Goal: Ask a question

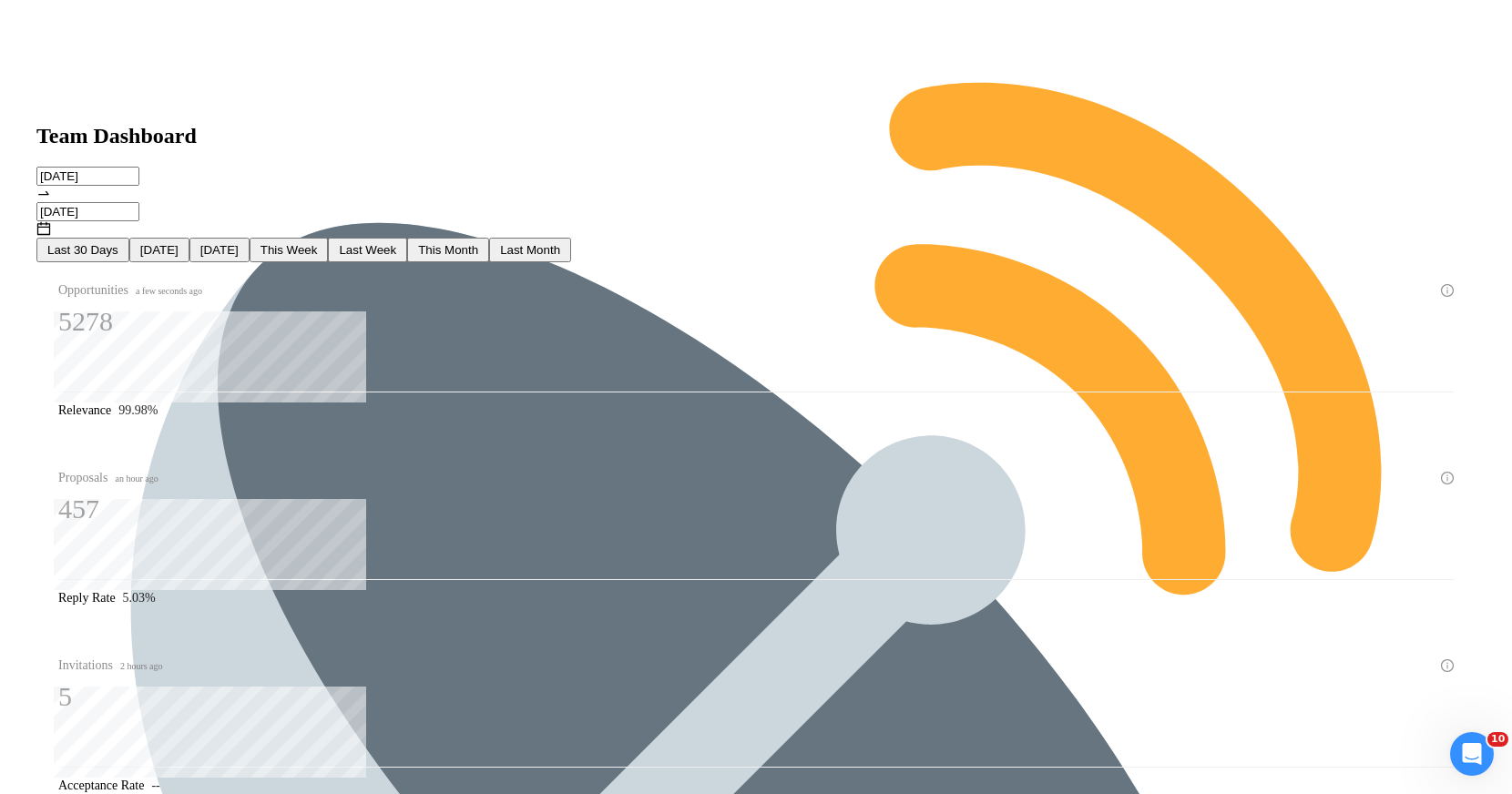
click at [378, 262] on div "Opportunities a few seconds ago 5278 Relevance 99.98%" at bounding box center [756, 345] width 1461 height 166
click at [387, 262] on div "Opportunities a few seconds ago 5278 Relevance 99.98%" at bounding box center [756, 345] width 1461 height 166
click at [824, 238] on div "Last 30 Days [DATE] [DATE] This Week Last Week This Month Last Month" at bounding box center [756, 249] width 1461 height 25
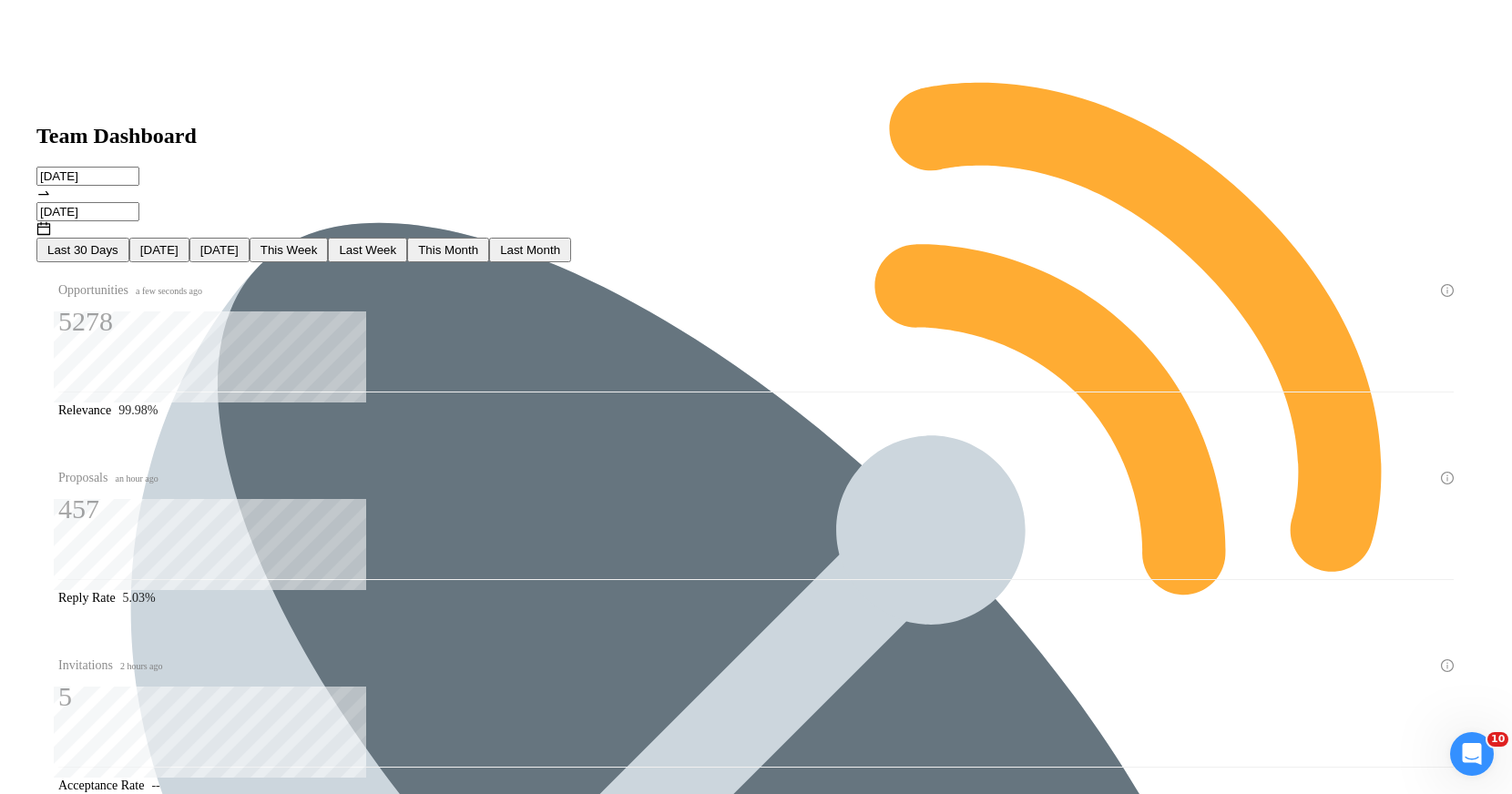
click at [139, 202] on input "[DATE]" at bounding box center [88, 211] width 103 height 19
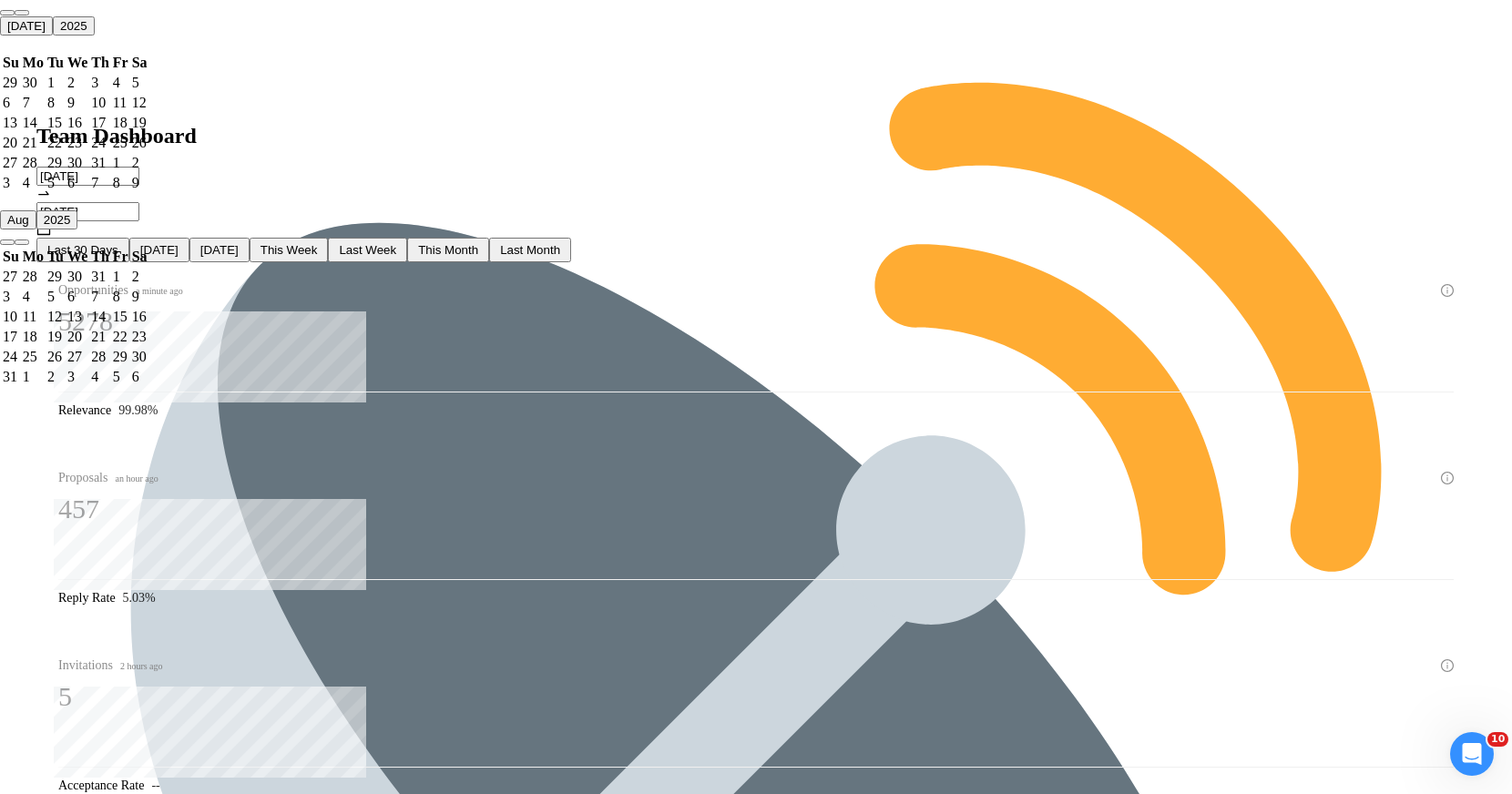
click at [139, 167] on input "[DATE]" at bounding box center [88, 176] width 103 height 19
click at [128, 329] on div "22" at bounding box center [121, 337] width 16 height 16
click at [767, 638] on div "Invitations 2 hours ago 4 Acceptance Rate --" at bounding box center [756, 720] width 1439 height 166
click at [761, 238] on div "Last 30 Days [DATE] [DATE] This Week Last Week This Month Last Month" at bounding box center [756, 249] width 1461 height 25
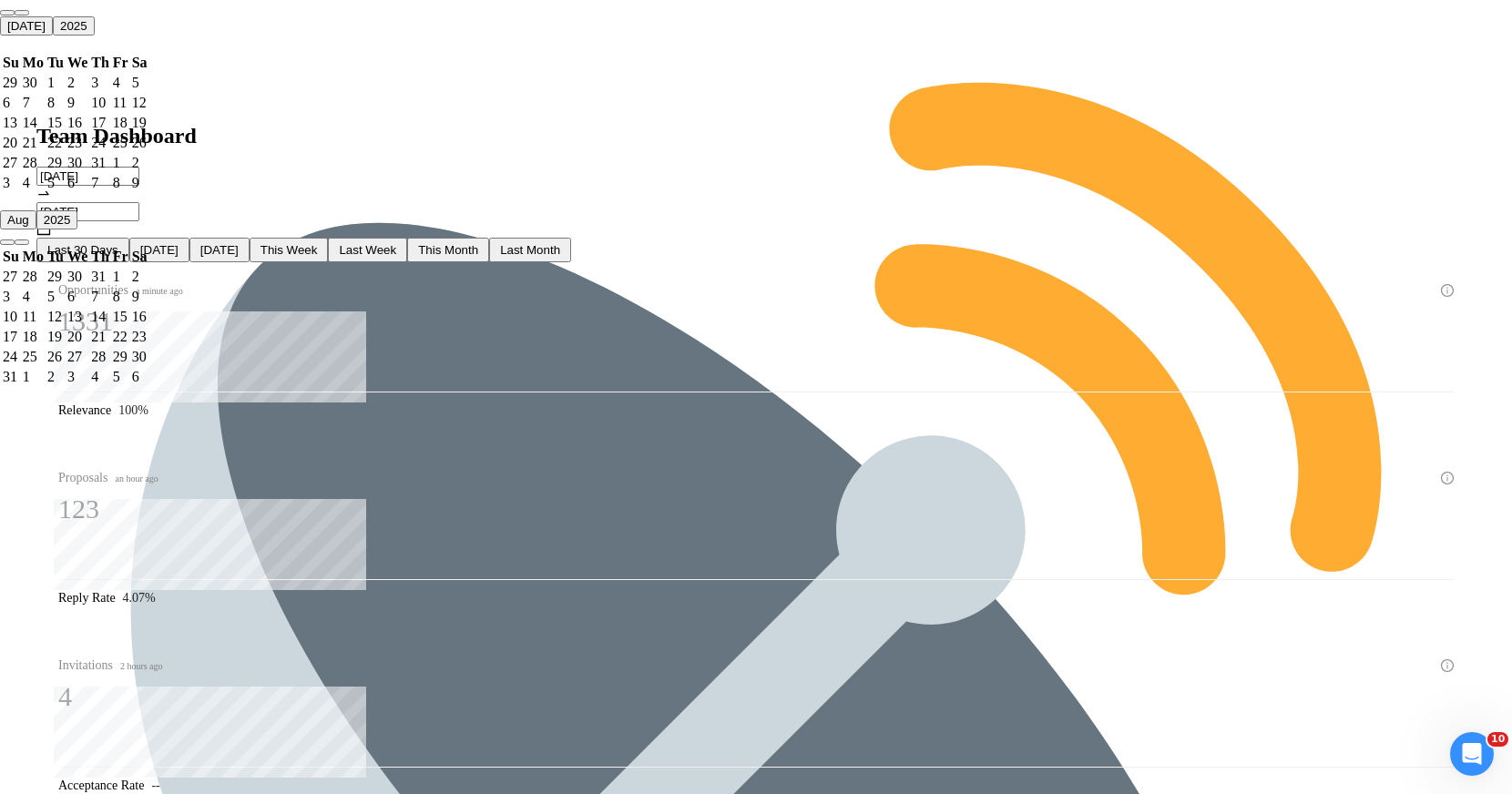
click at [761, 238] on div "Last 30 Days [DATE] [DATE] This Week Last Week This Month Last Month" at bounding box center [756, 249] width 1461 height 25
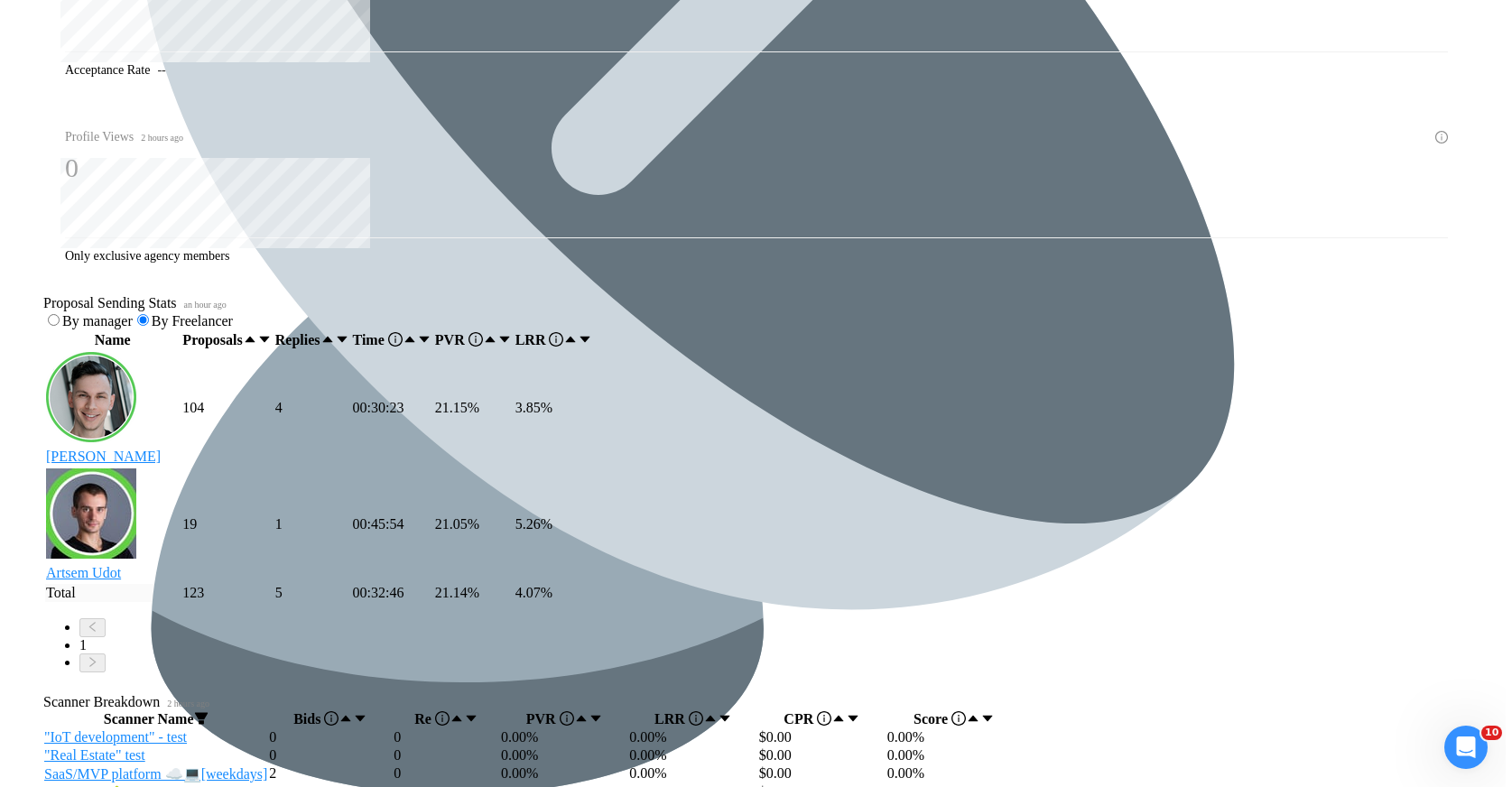
scroll to position [708, 0]
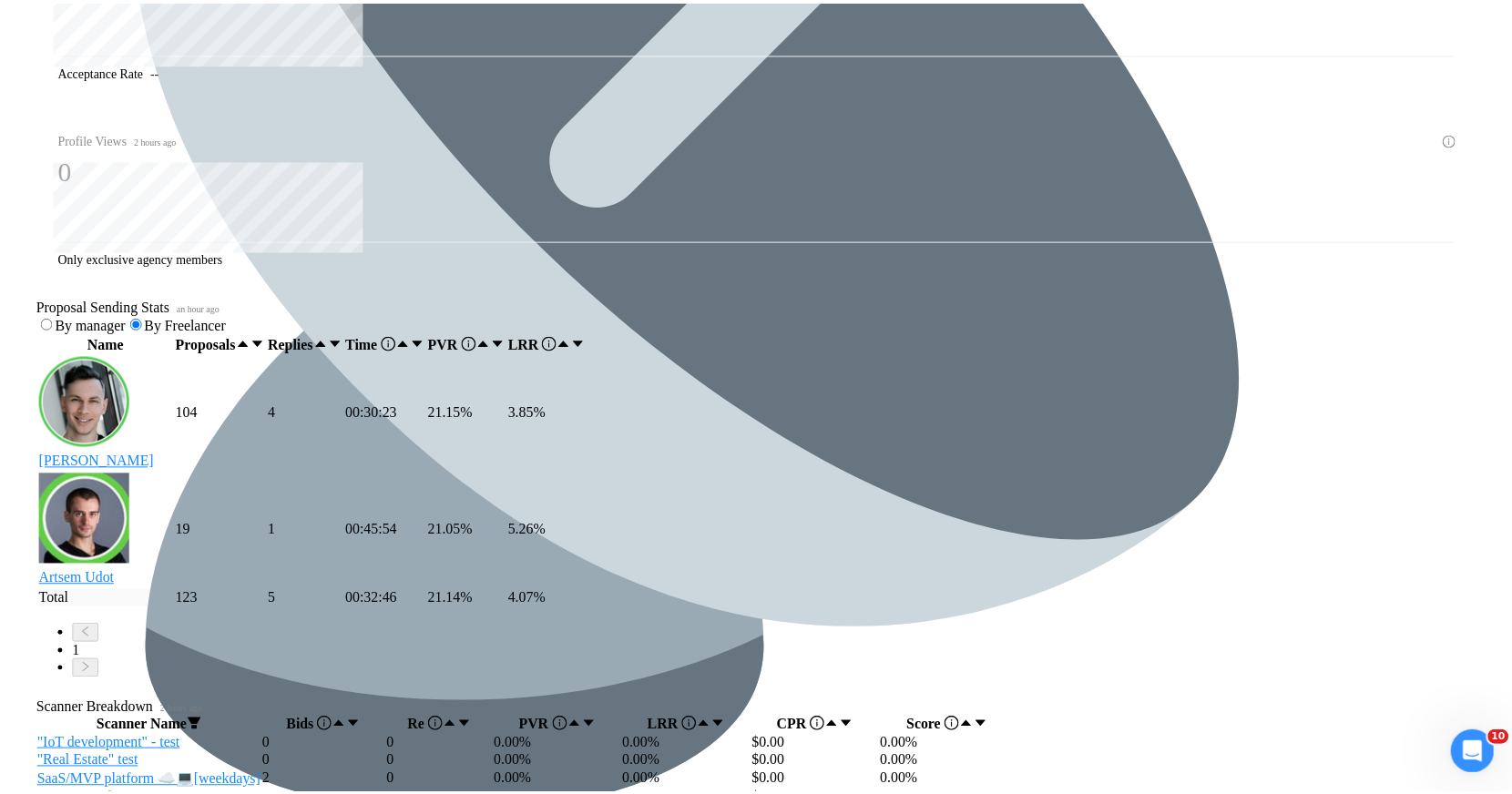
scroll to position [406, 0]
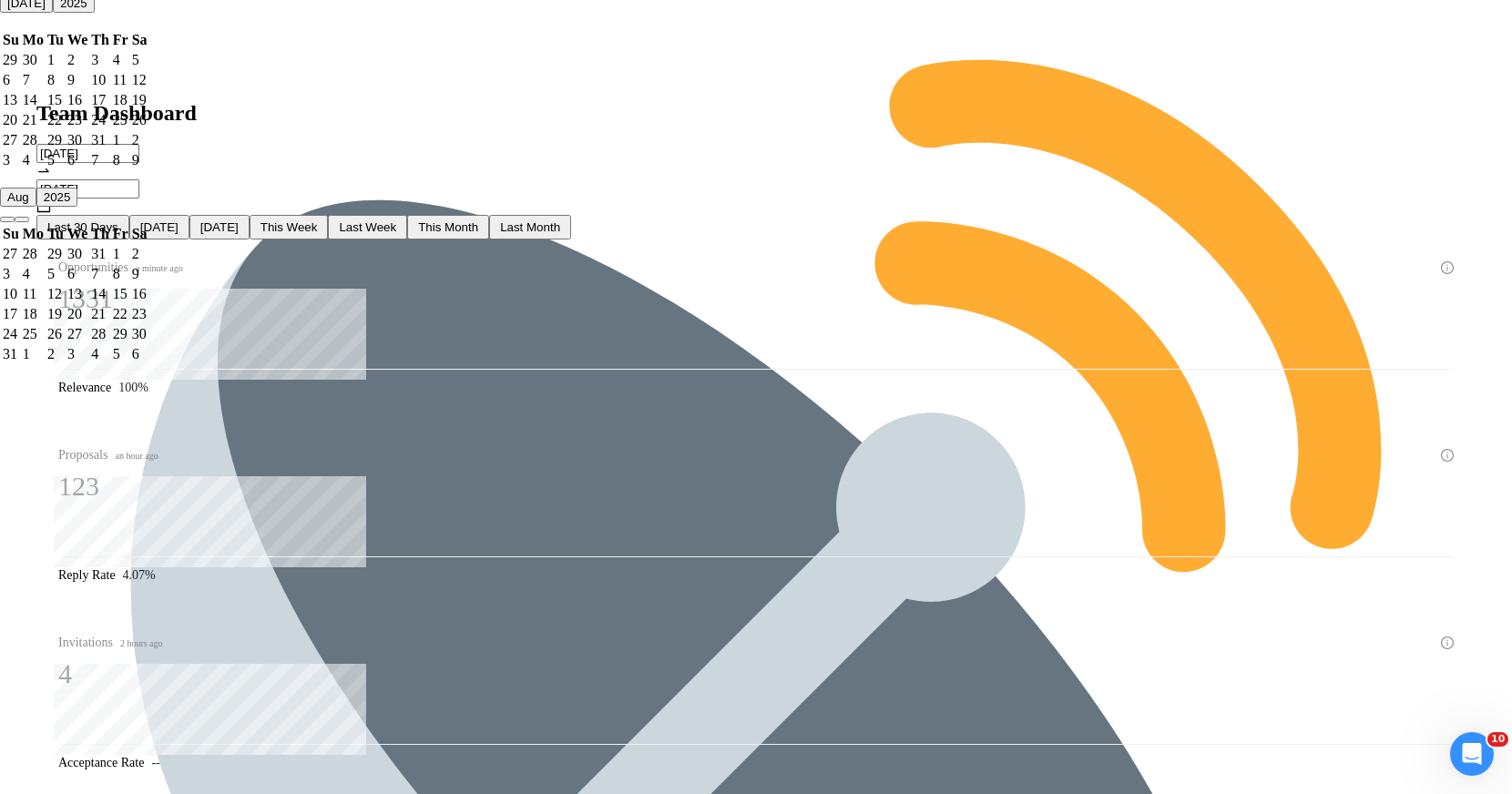
scroll to position [0, 0]
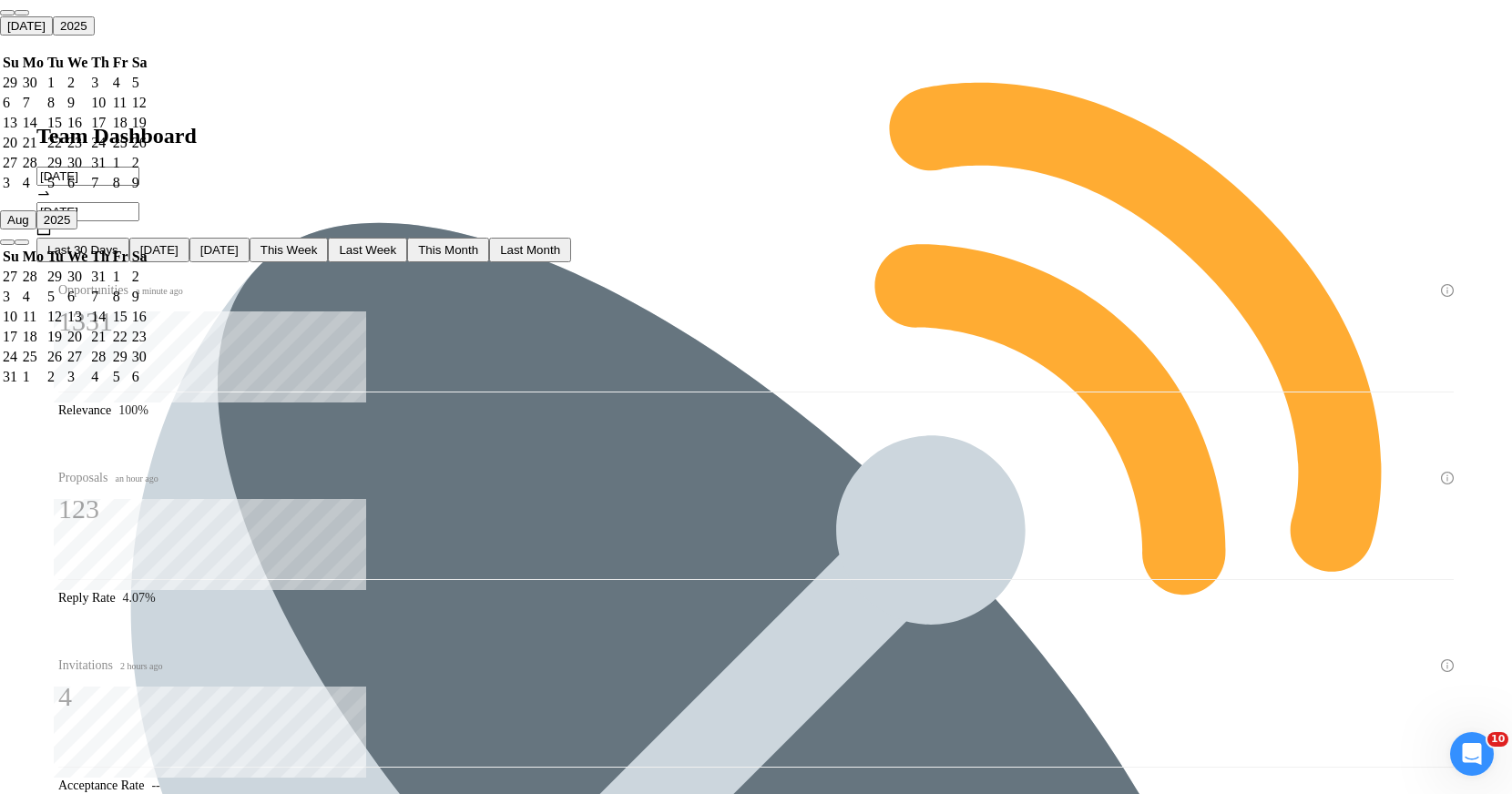
drag, startPoint x: 904, startPoint y: 89, endPoint x: 827, endPoint y: 123, distance: 84.2
click at [827, 238] on div "Last 30 Days [DATE] [DATE] This Week Last Week This Month Last Month" at bounding box center [756, 249] width 1461 height 25
click at [826, 238] on div "Last 30 Days [DATE] [DATE] This Week Last Week This Month Last Month" at bounding box center [756, 249] width 1461 height 25
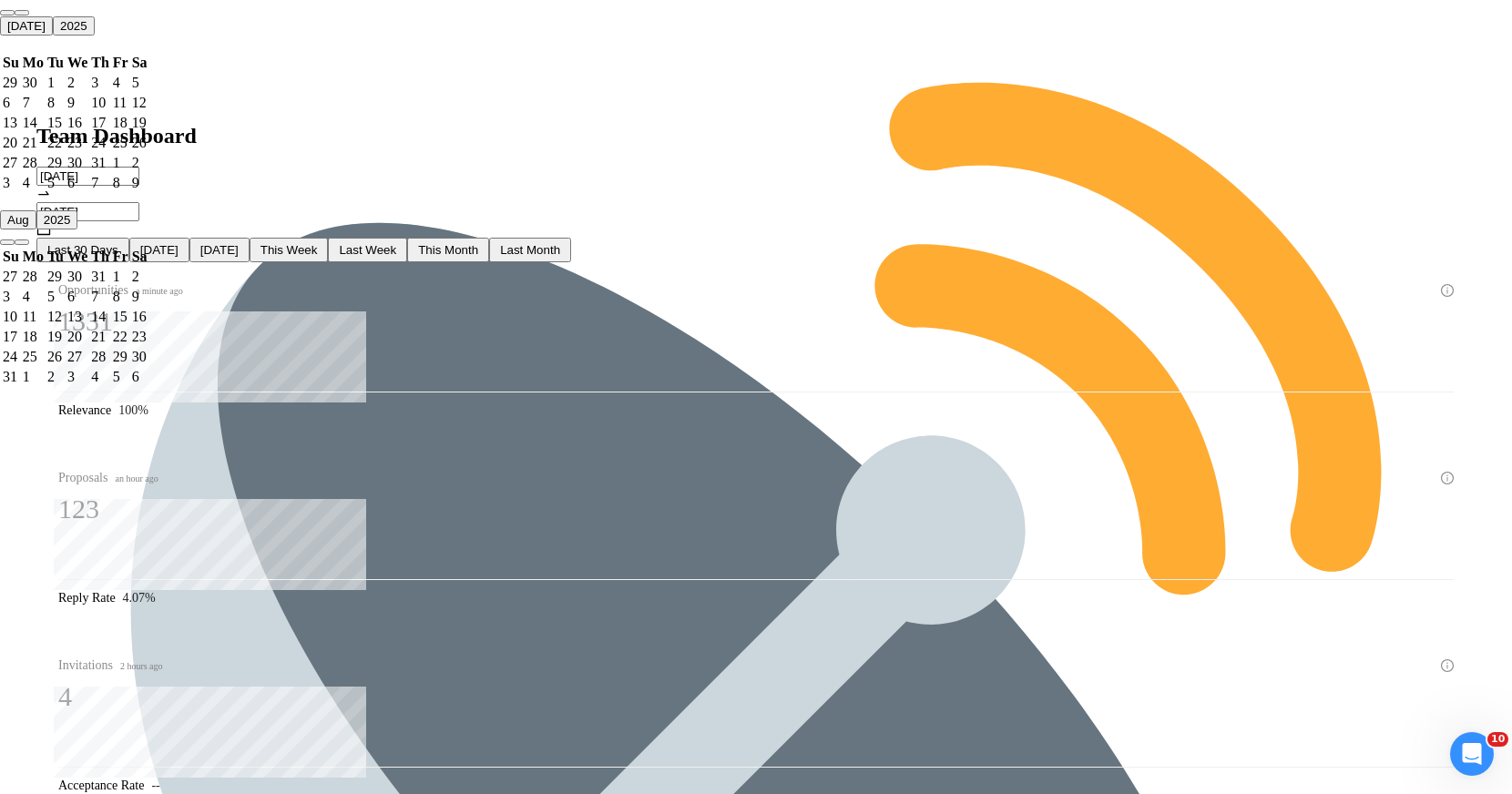
click at [318, 243] on span "This Week" at bounding box center [289, 250] width 58 height 14
type input "[DATE]"
click at [656, 238] on div "Last 30 Days [DATE] [DATE] This Week Last Week This Month Last Month" at bounding box center [756, 249] width 1461 height 25
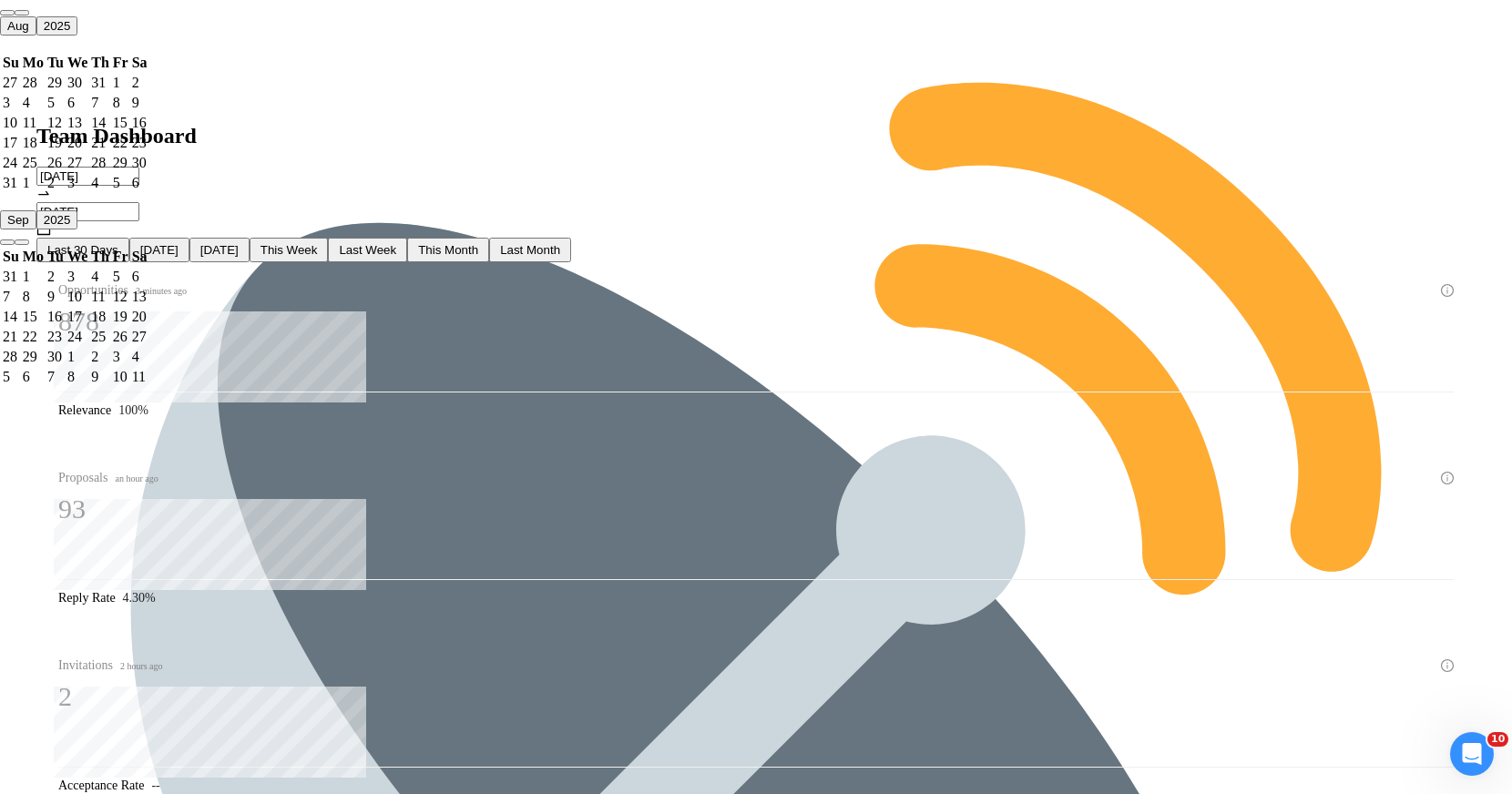
click at [139, 167] on input "[DATE]" at bounding box center [88, 176] width 103 height 19
click at [29, 16] on button "button" at bounding box center [22, 12] width 15 height 5
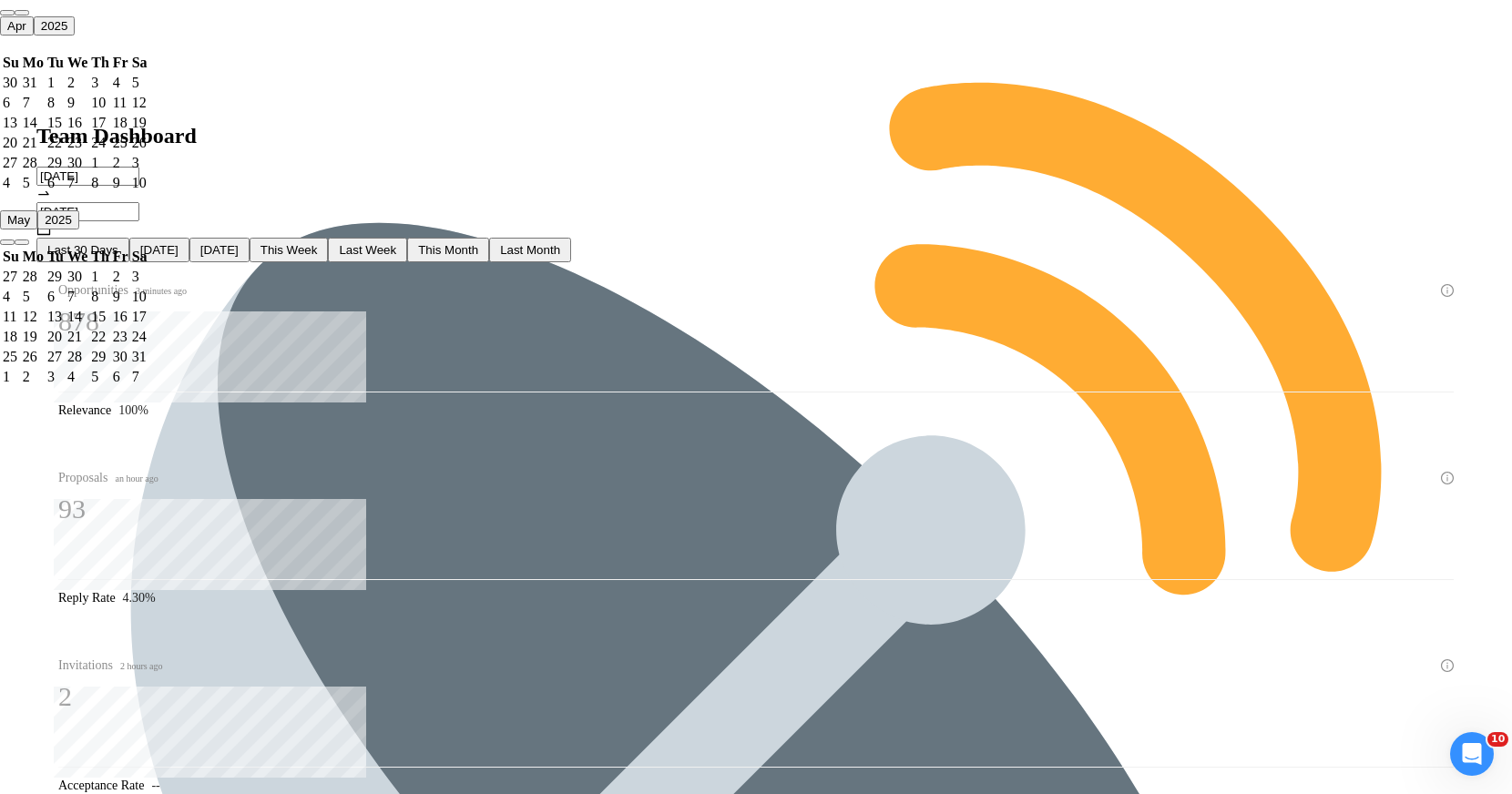
type input "[DATE]"
click at [64, 91] on div "1" at bounding box center [56, 82] width 16 height 16
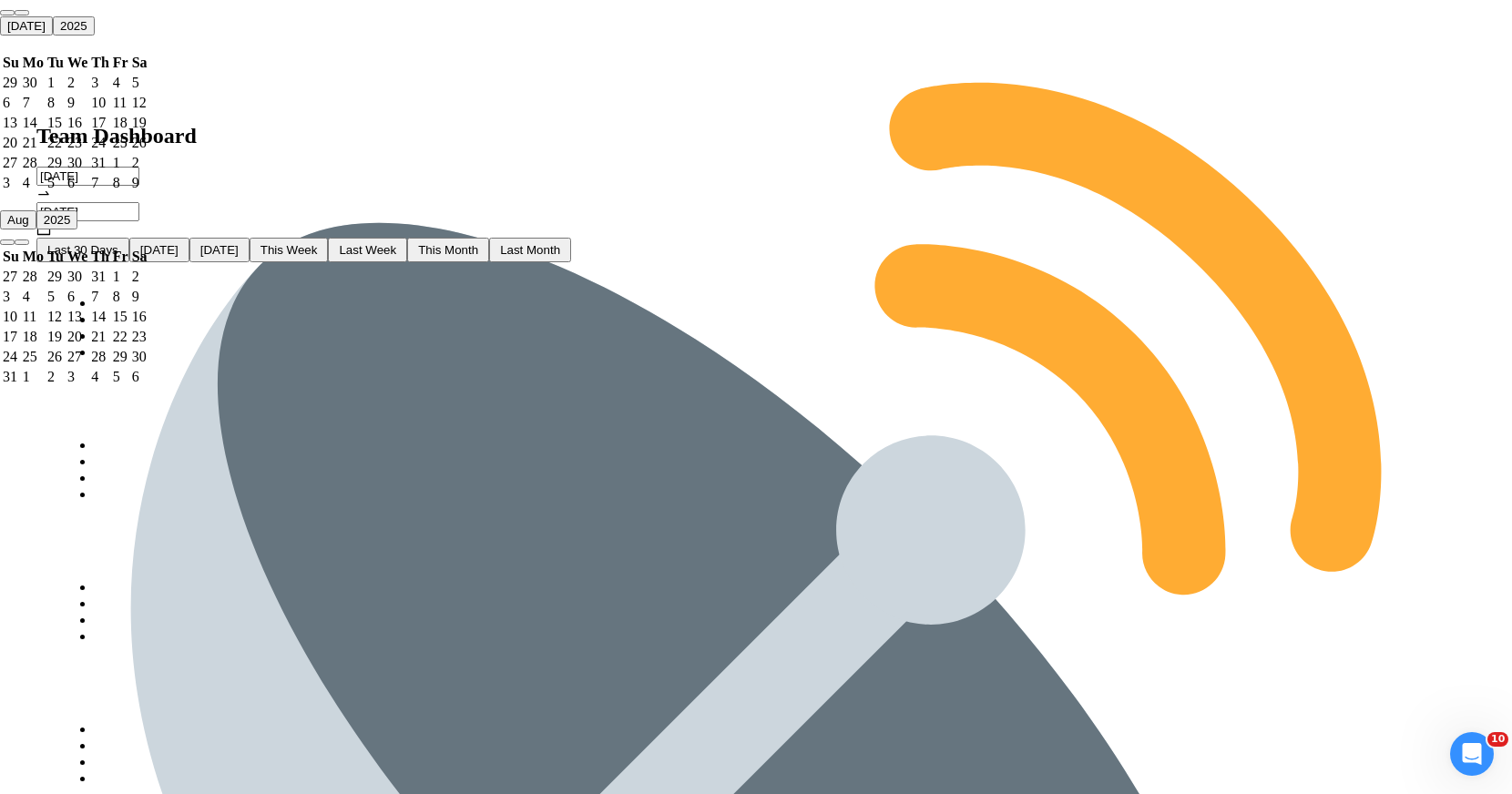
type input "[DATE]"
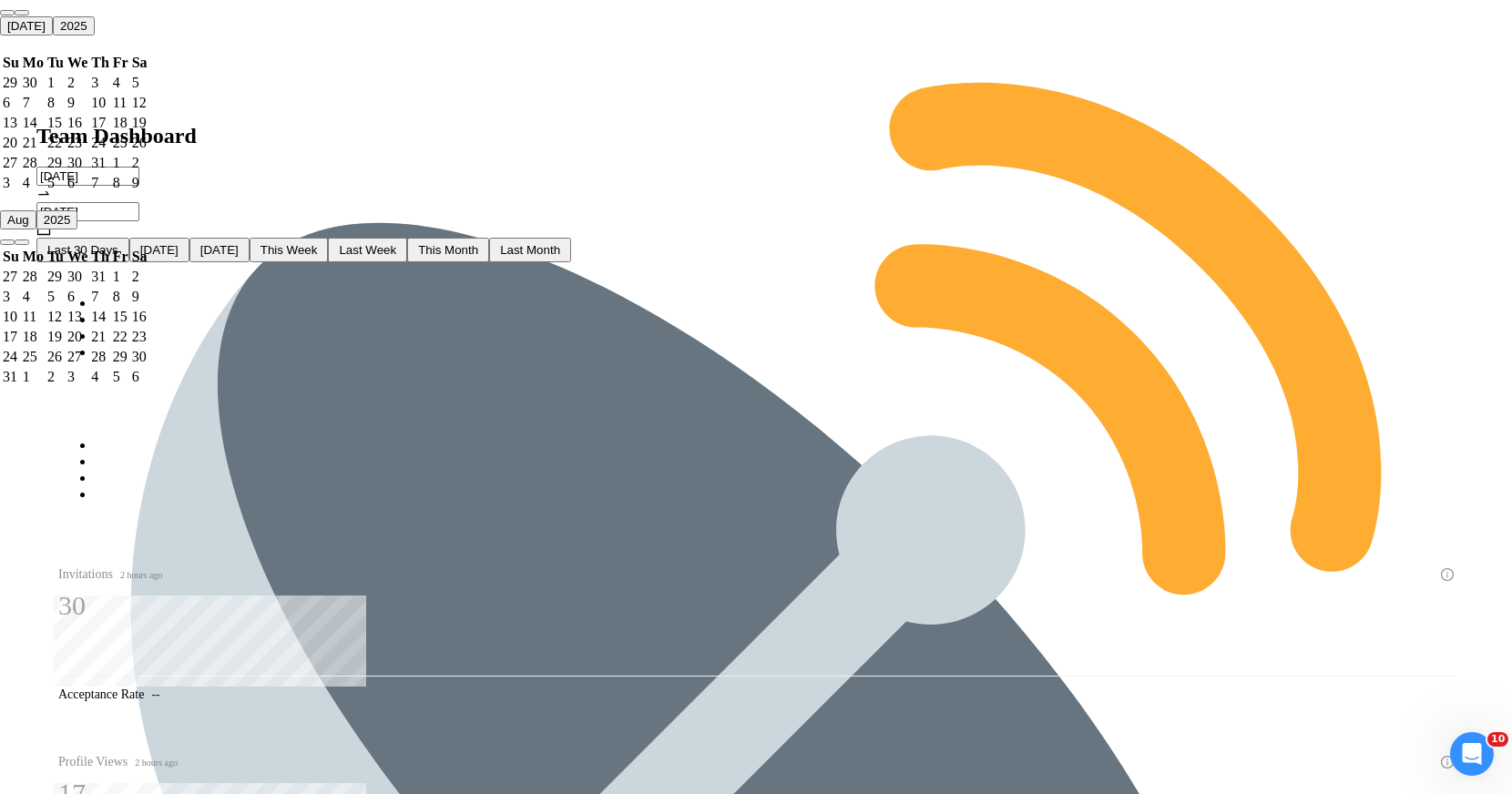
click at [109, 171] on div "31" at bounding box center [100, 163] width 18 height 16
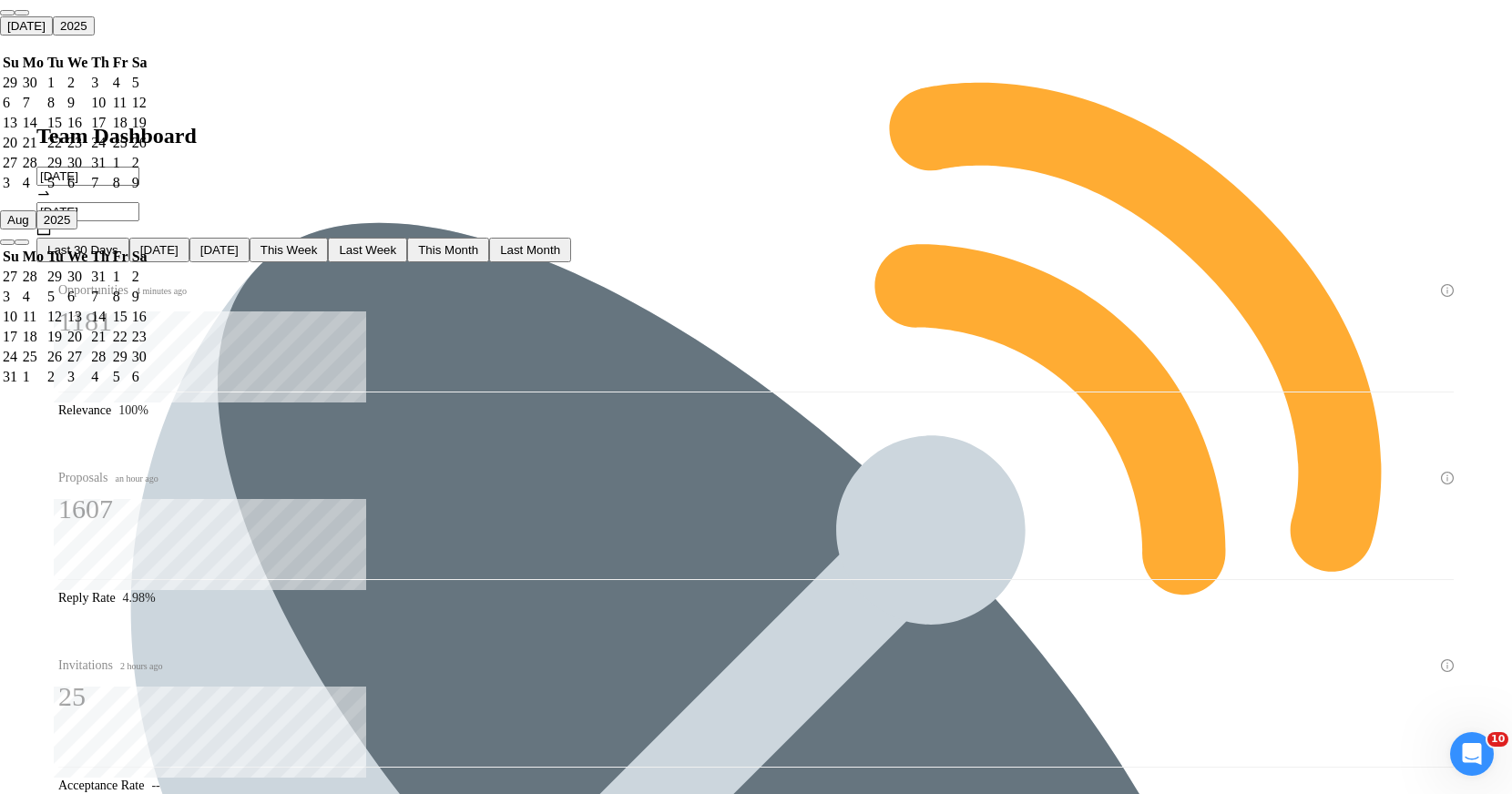
click at [139, 167] on input "[DATE]" at bounding box center [88, 176] width 103 height 19
type input "[DATE]"
click at [64, 91] on div "1" at bounding box center [56, 82] width 16 height 16
click at [29, 16] on button "button" at bounding box center [22, 12] width 15 height 5
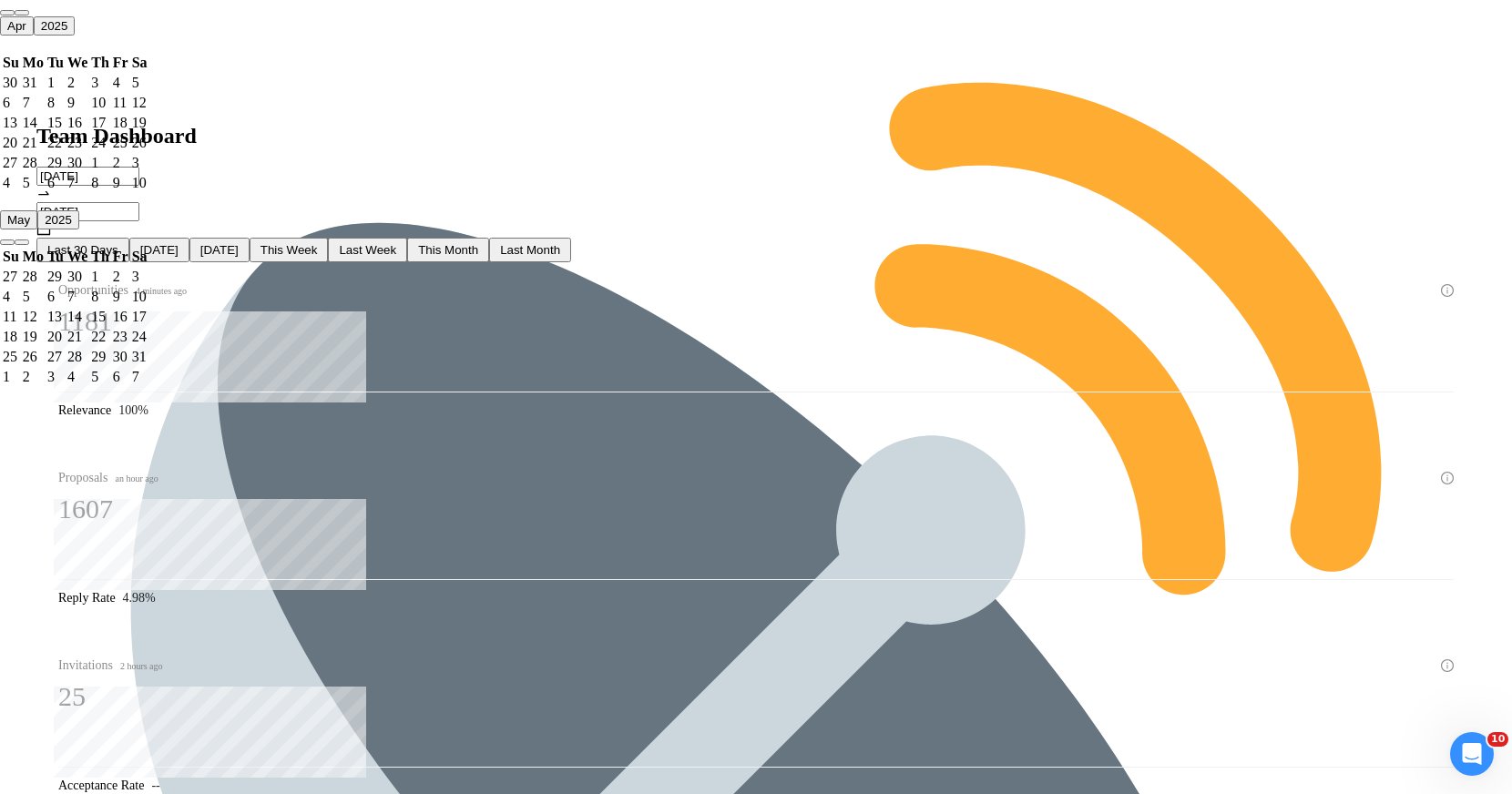
click at [87, 171] on div "30" at bounding box center [78, 163] width 20 height 16
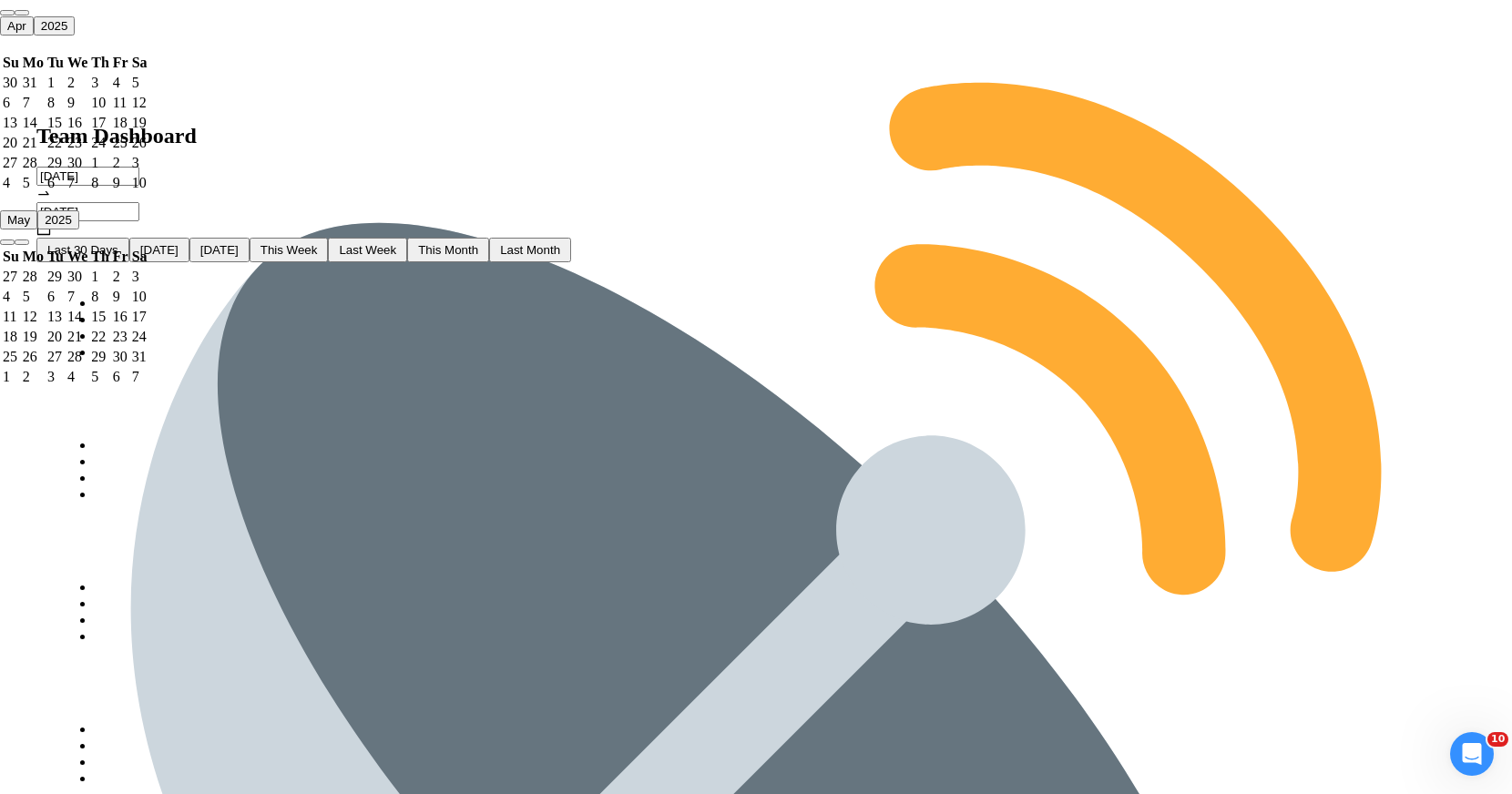
type input "[DATE]"
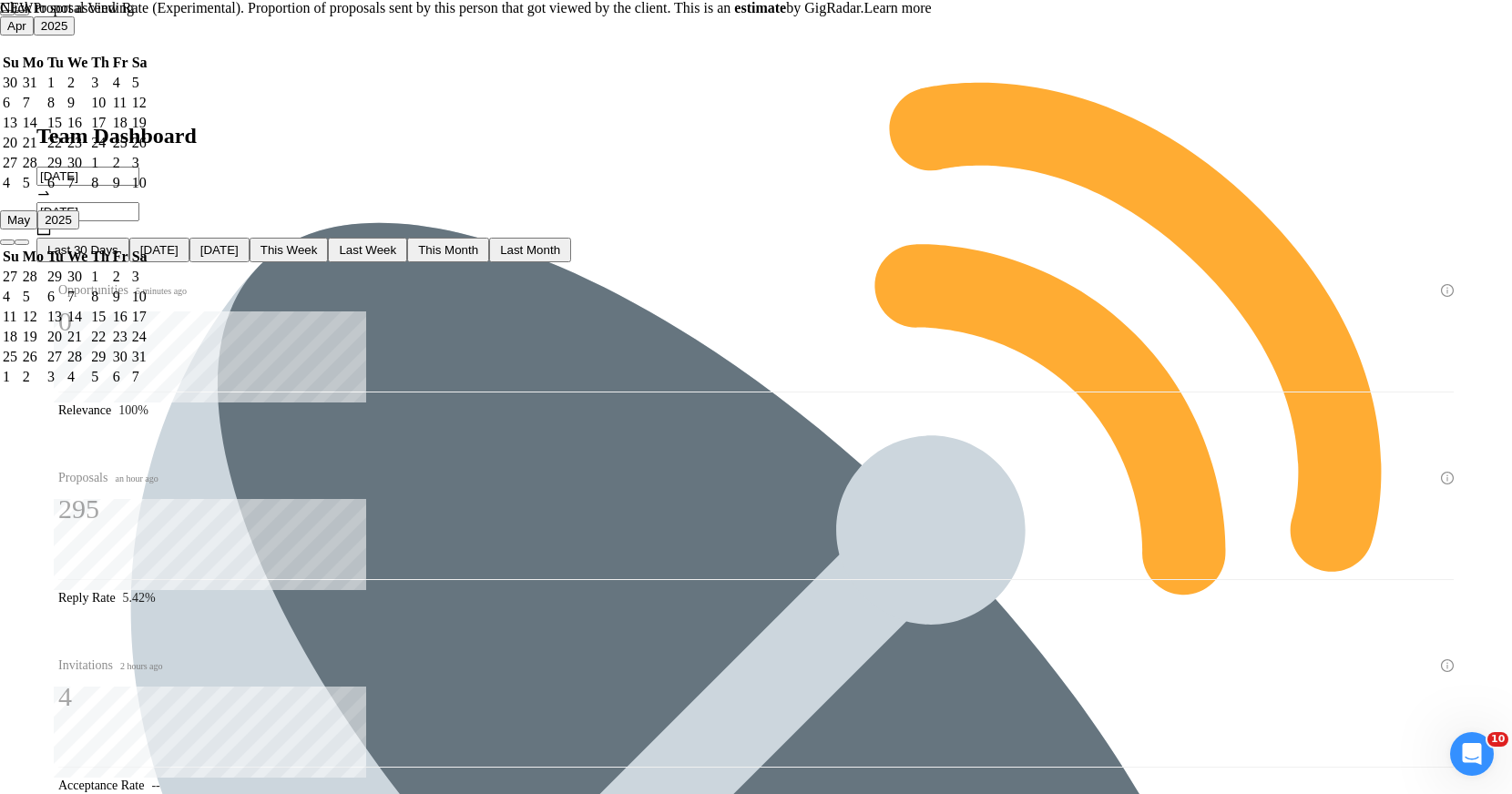
click at [865, 16] on link "Learn more" at bounding box center [899, 8] width 68 height 16
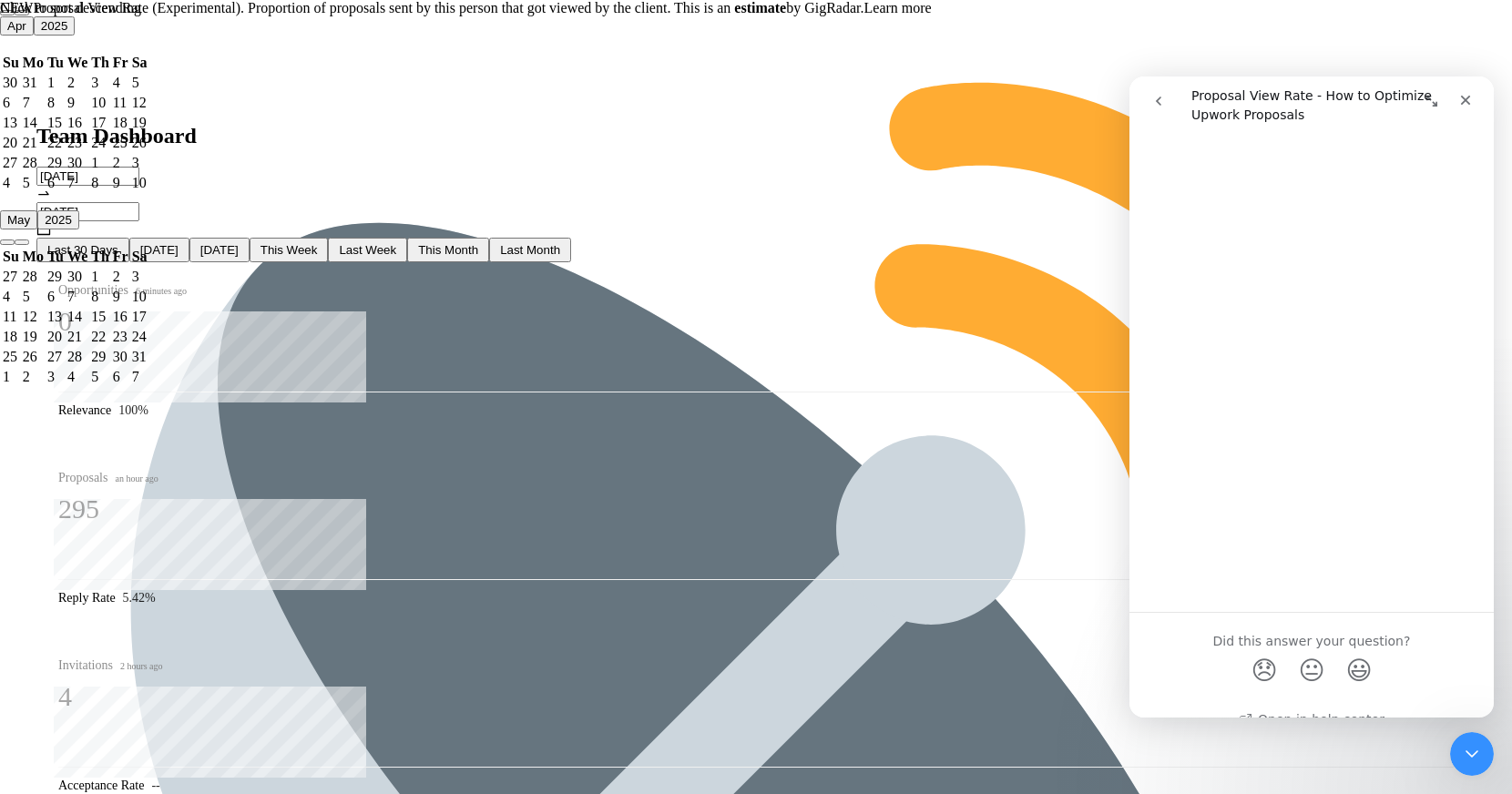
scroll to position [2312, 0]
click at [1167, 95] on button "go back" at bounding box center [1158, 100] width 35 height 35
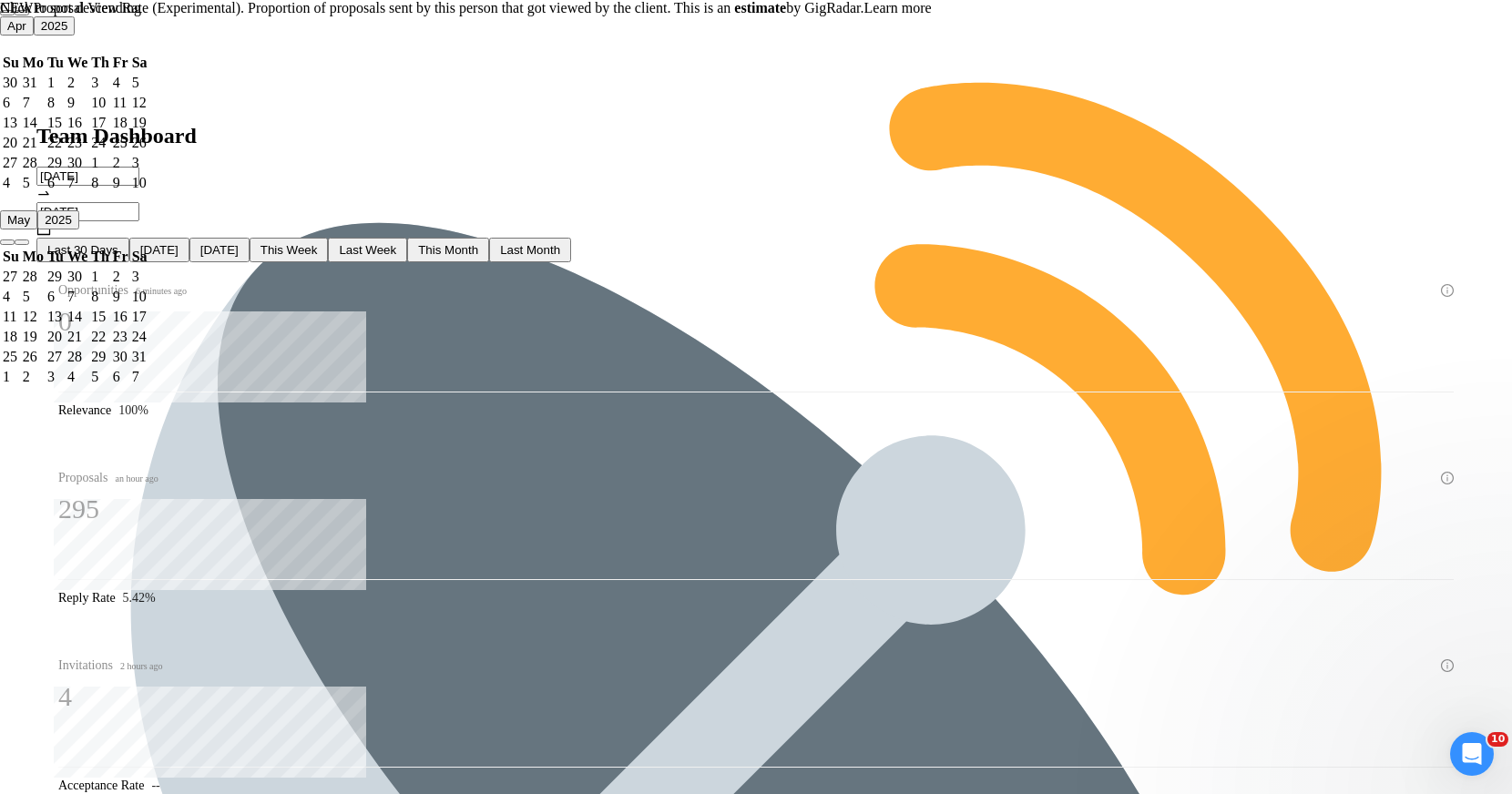
scroll to position [0, 0]
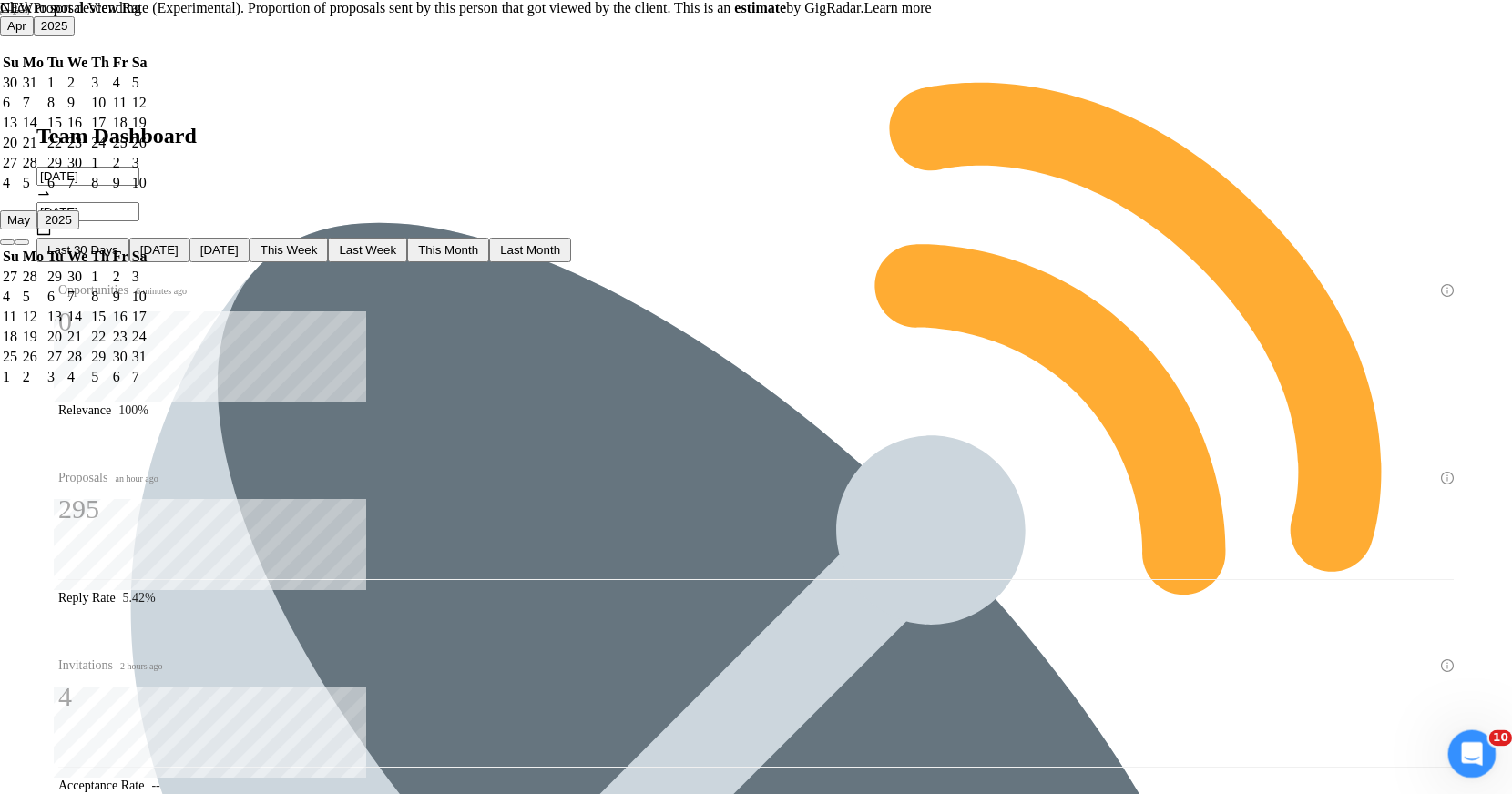
click at [1463, 737] on div "Open Intercom Messenger" at bounding box center [1469, 751] width 60 height 60
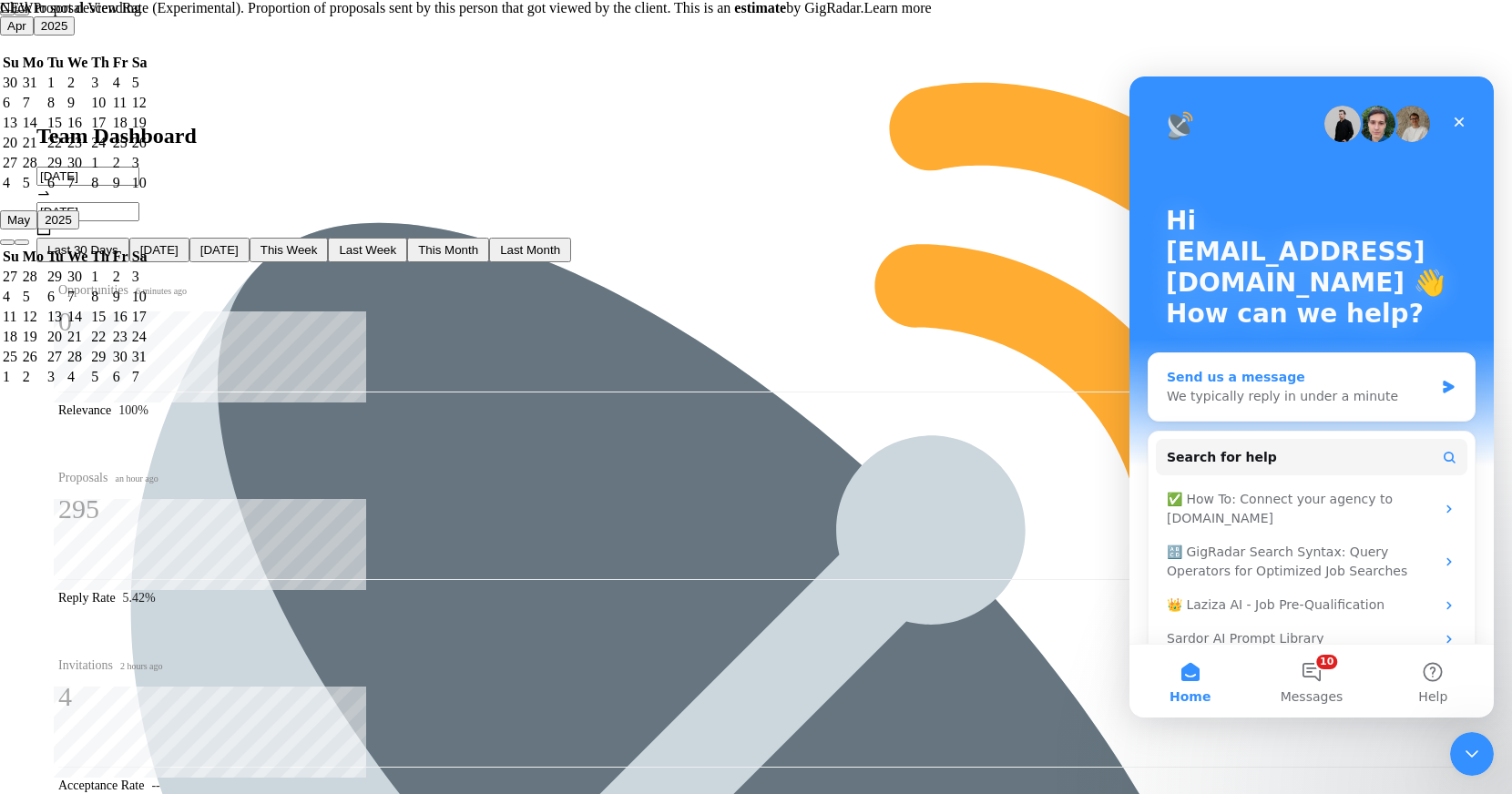
click at [1272, 370] on div "Send us a message" at bounding box center [1300, 377] width 267 height 19
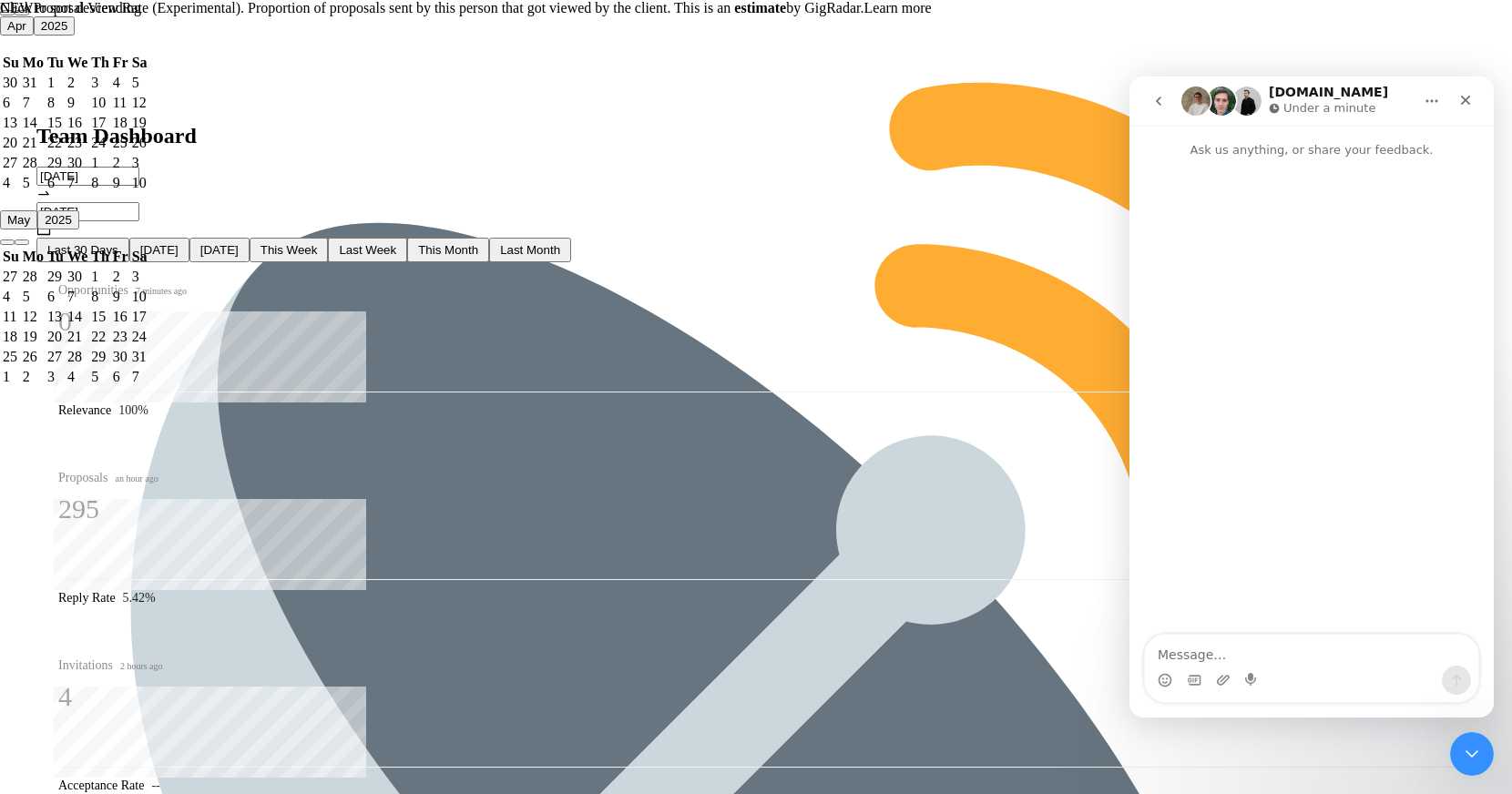
click at [1209, 653] on textarea "Message…" at bounding box center [1311, 650] width 333 height 31
type textarea "L"
type textarea "д"
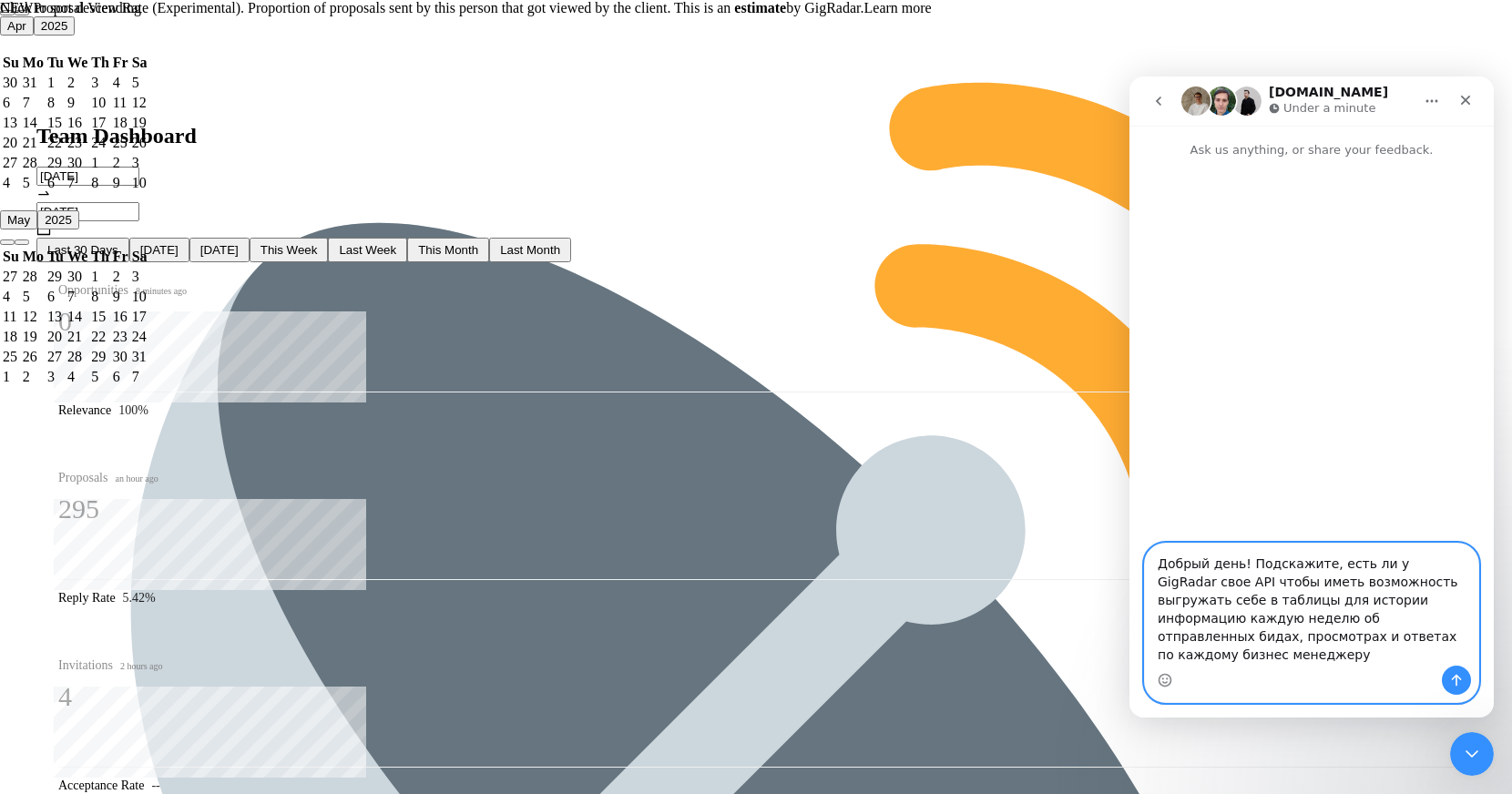
type textarea "Добрый день! Подскажите, есть ли у GigRadar свое API чтобы иметь возможность вы…"
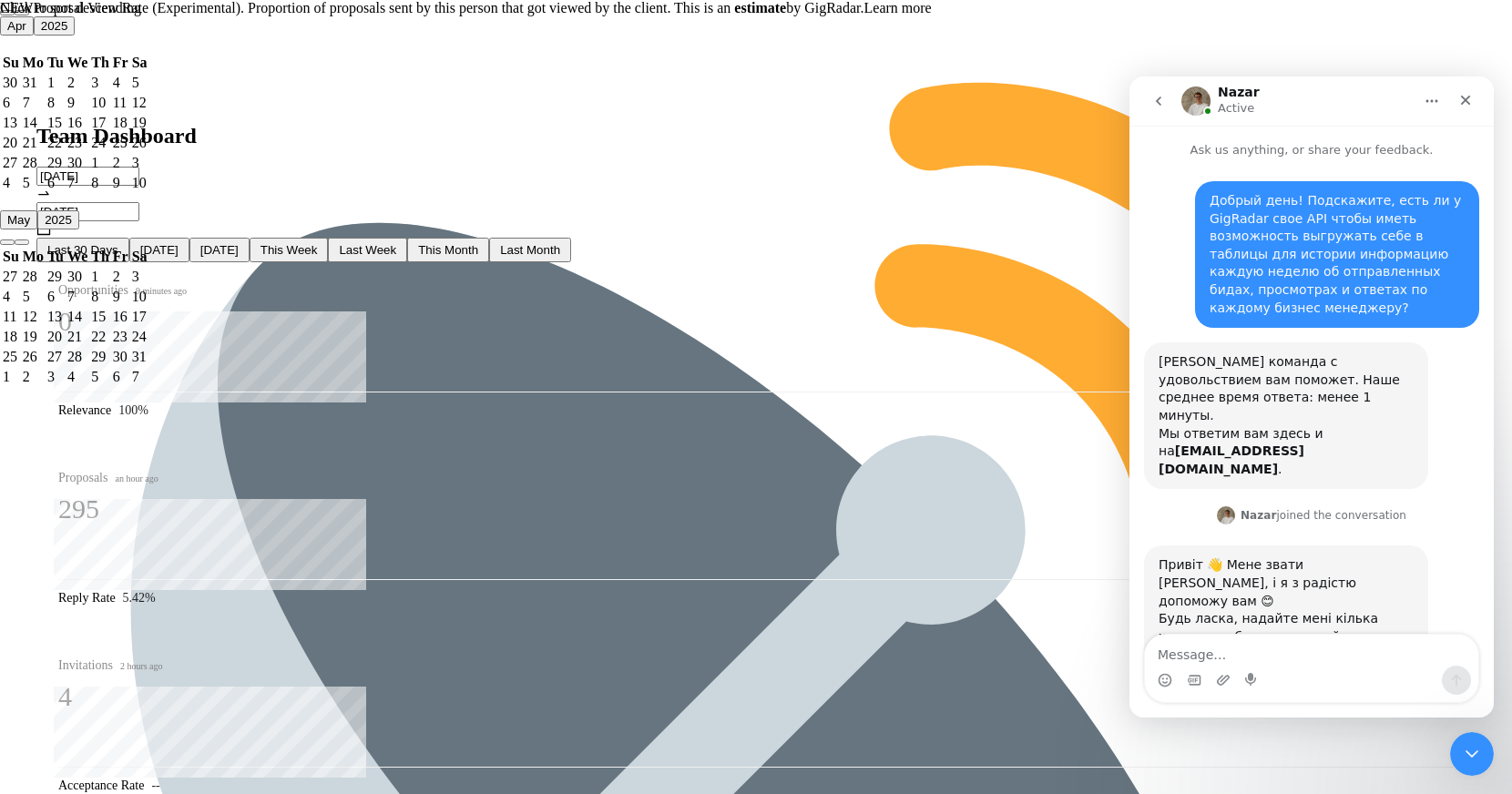
scroll to position [25, 0]
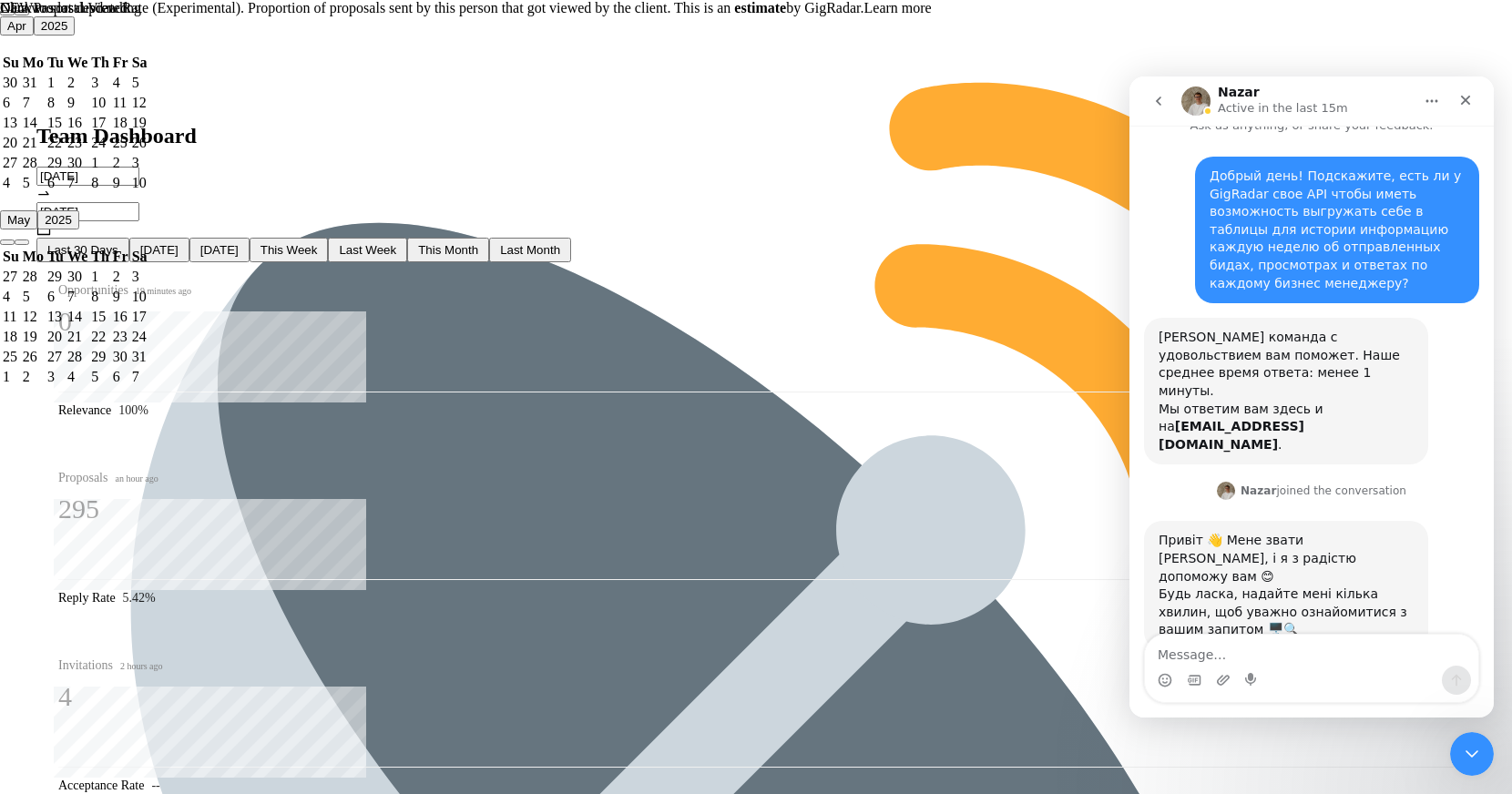
click at [880, 16] on div "Data was last updated" at bounding box center [756, 8] width 1512 height 16
click at [1248, 479] on div "[PERSON_NAME] joined the conversation 4:42 pm" at bounding box center [1311, 500] width 335 height 42
click at [1265, 670] on div "Intercom messenger" at bounding box center [1311, 680] width 333 height 29
click at [1261, 656] on textarea "Message…" at bounding box center [1311, 650] width 333 height 31
click at [1235, 92] on h1 "Nazar" at bounding box center [1239, 92] width 42 height 14
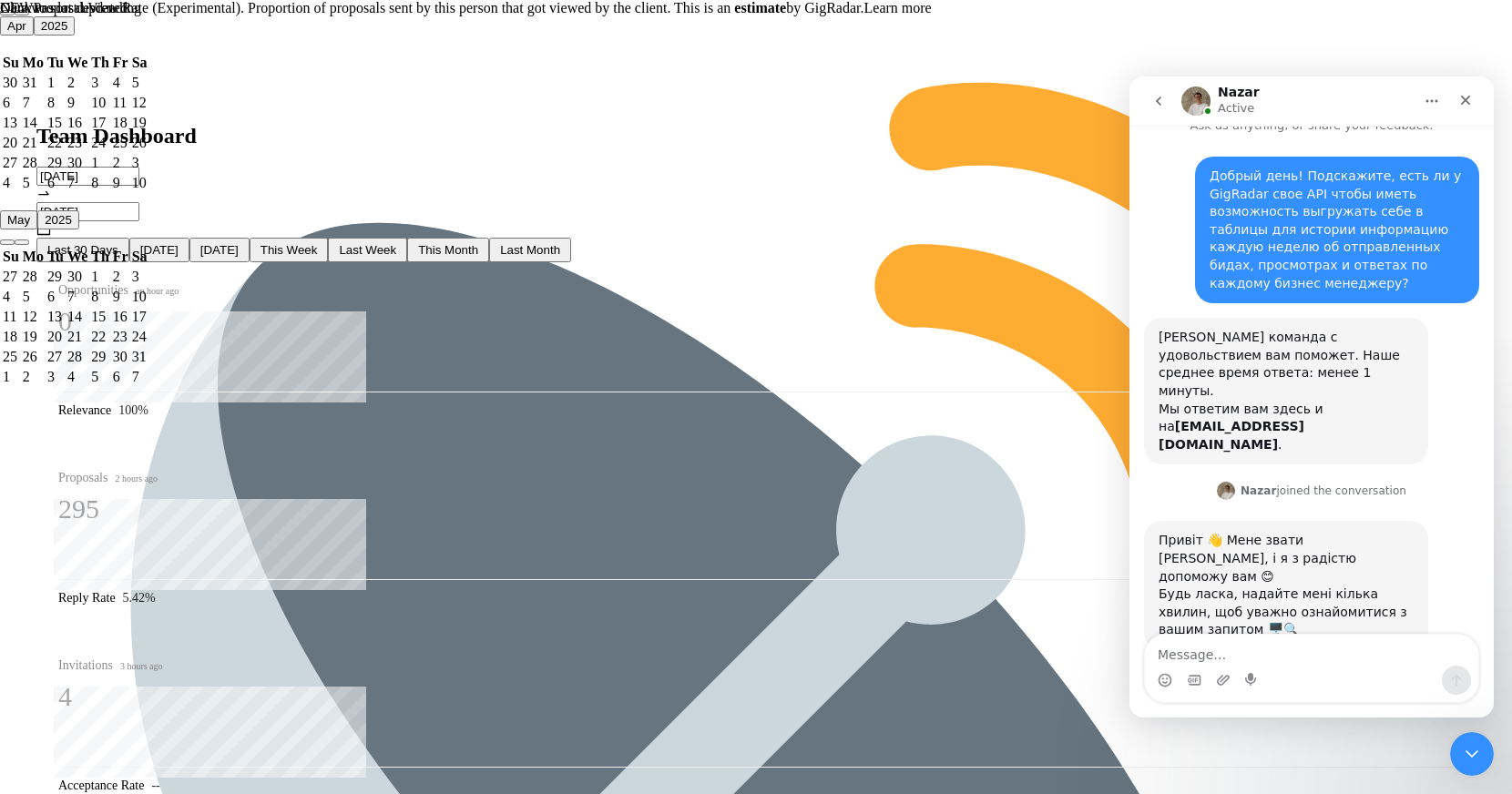
click at [1429, 107] on icon "Home" at bounding box center [1431, 100] width 15 height 15
click at [1199, 314] on div "Добрый день! Подскажите, есть ли у GigRadar свое API чтобы иметь возможность вы…" at bounding box center [1311, 238] width 335 height 161
